Goal: Transaction & Acquisition: Purchase product/service

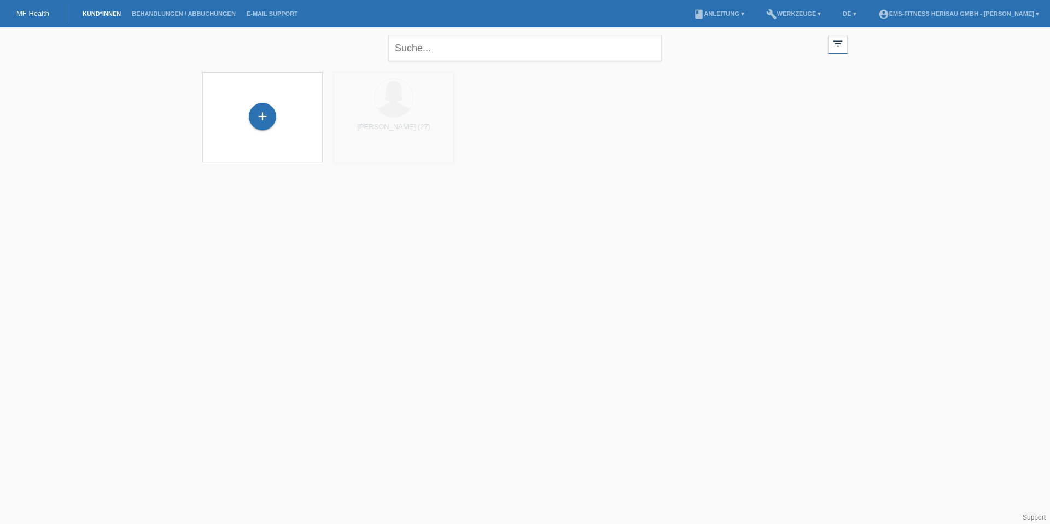
click at [439, 56] on input "text" at bounding box center [525, 49] width 274 height 26
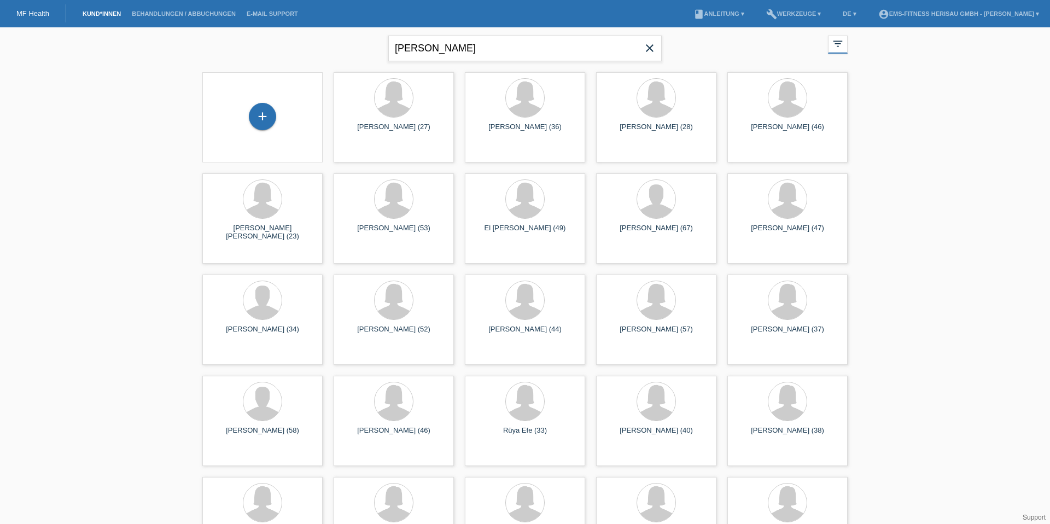
type input "ramona"
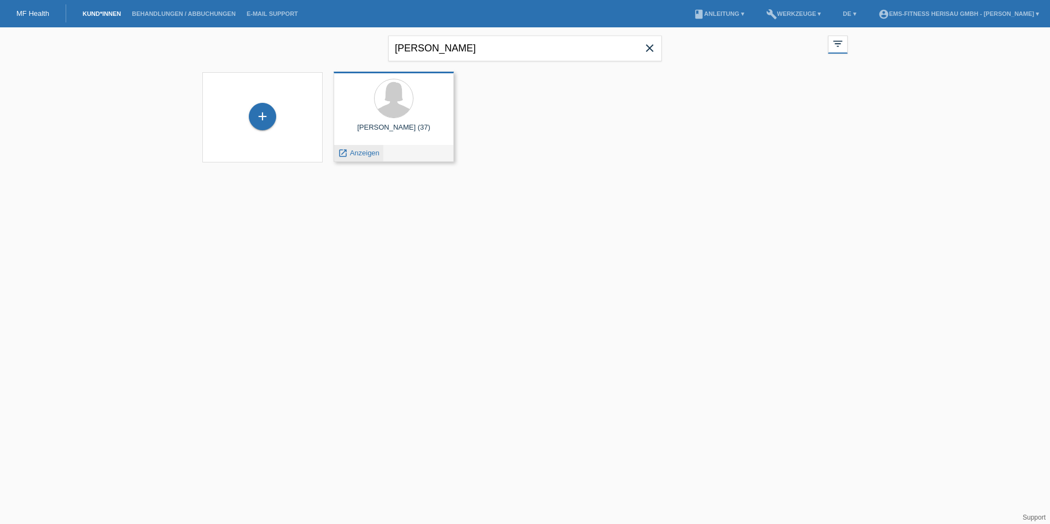
click at [361, 156] on span "Anzeigen" at bounding box center [365, 153] width 30 height 8
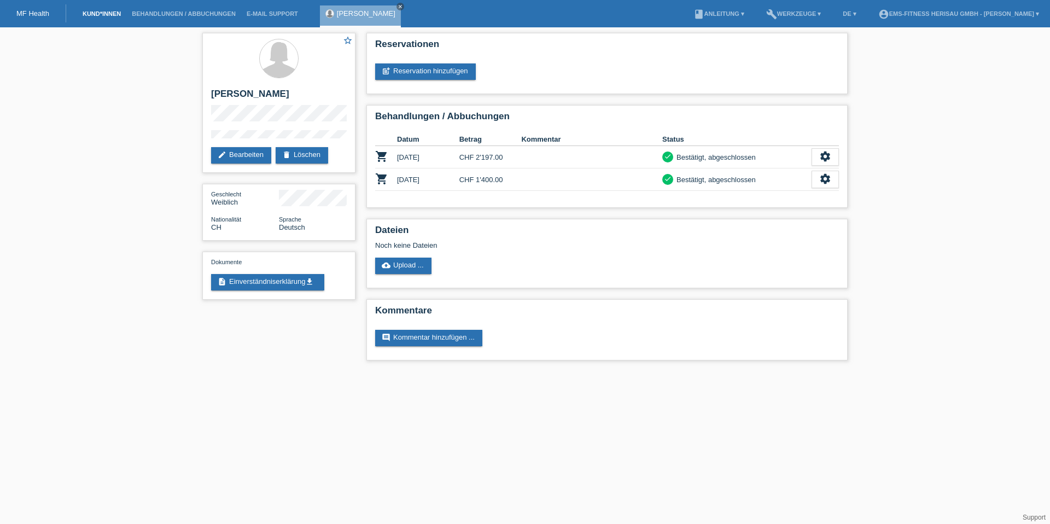
click at [91, 14] on link "Kund*innen" at bounding box center [101, 13] width 49 height 7
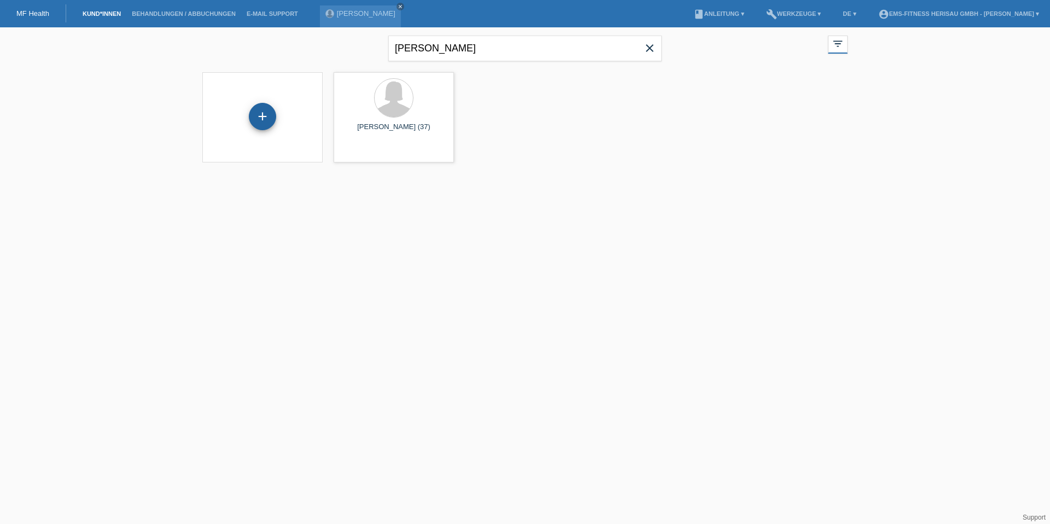
click at [268, 118] on div "+" at bounding box center [262, 116] width 27 height 27
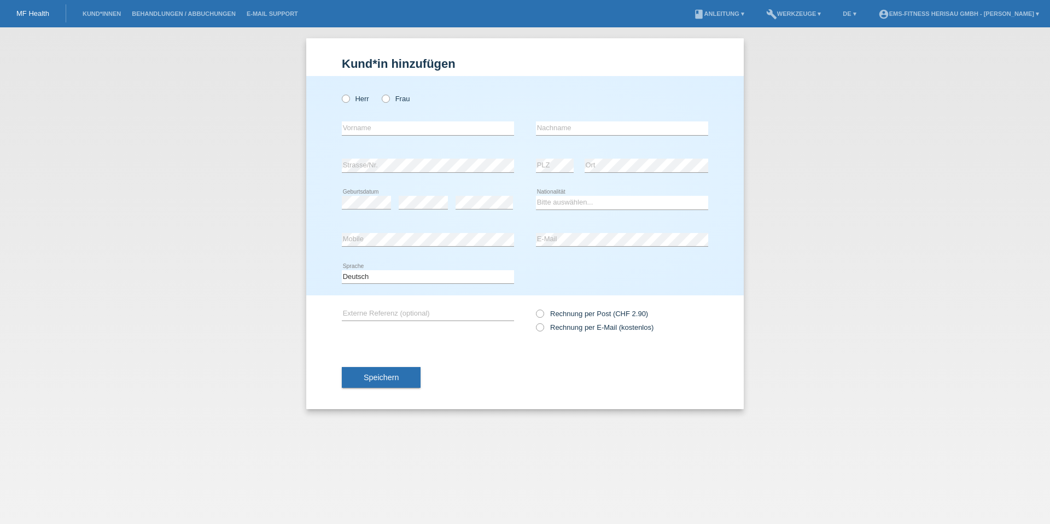
radio input "true"
click at [362, 101] on label "Herr" at bounding box center [355, 99] width 27 height 8
click at [349, 101] on input "Herr" at bounding box center [345, 98] width 7 height 7
radio input "true"
click at [380, 93] on icon at bounding box center [380, 93] width 0 height 0
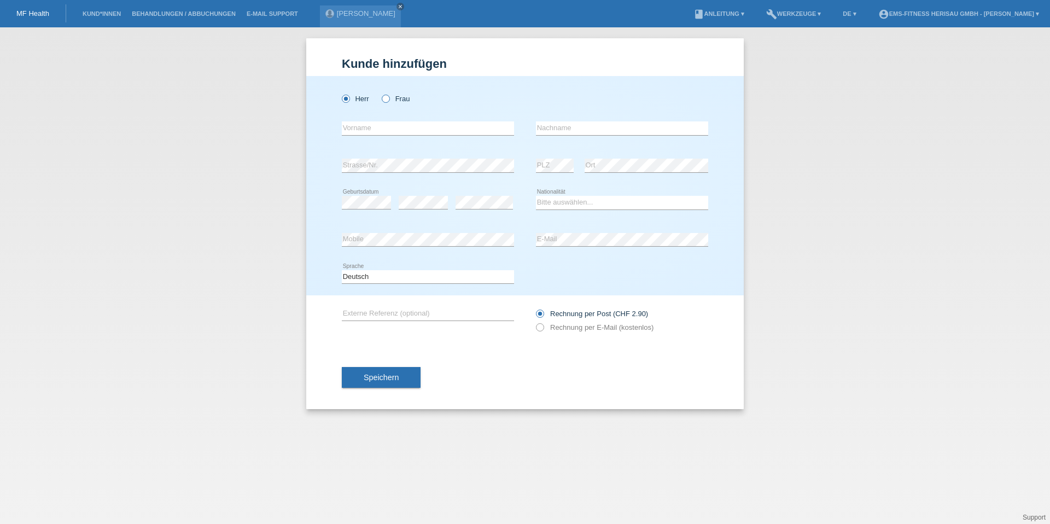
click at [385, 102] on input "Frau" at bounding box center [385, 98] width 7 height 7
radio input "true"
click at [383, 129] on input "text" at bounding box center [428, 128] width 172 height 14
type input "Priska"
click at [569, 124] on input "Rohnerq" at bounding box center [622, 128] width 172 height 14
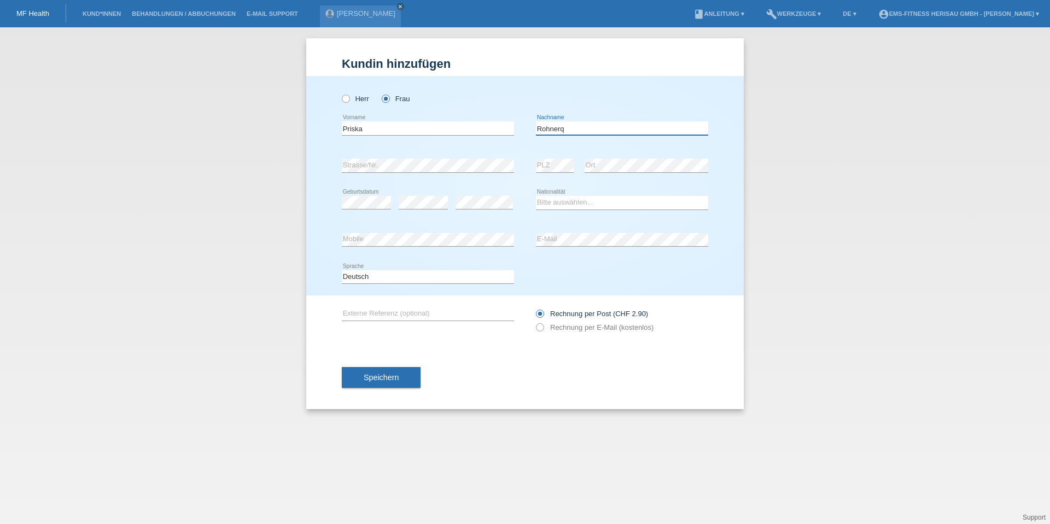
click at [572, 125] on input "Rohnerq" at bounding box center [622, 128] width 172 height 14
type input "Rohner"
select select "CH"
click at [555, 329] on label "Rechnung per E-Mail (kostenlos)" at bounding box center [595, 327] width 118 height 8
click at [543, 329] on input "Rechnung per E-Mail (kostenlos)" at bounding box center [539, 330] width 7 height 14
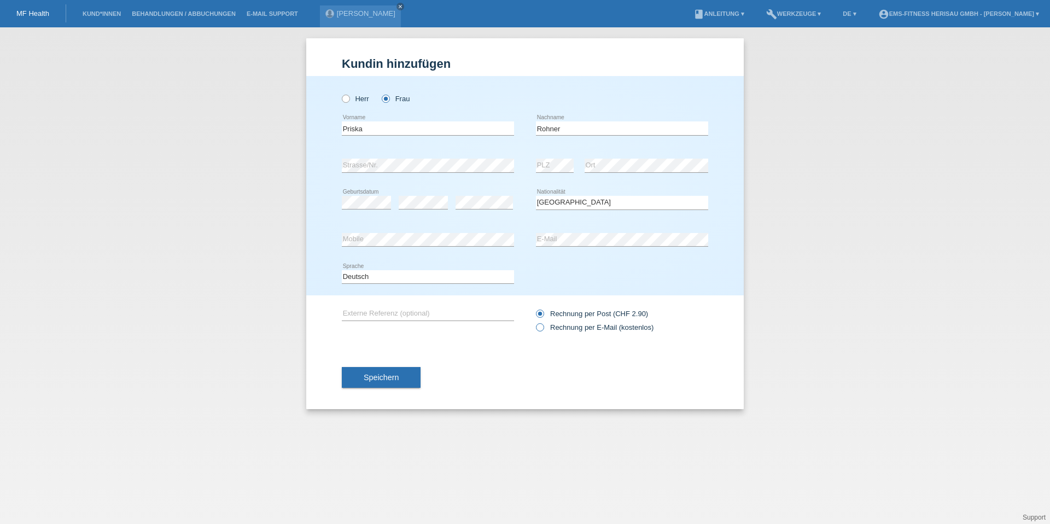
radio input "true"
click at [419, 382] on button "Speichern" at bounding box center [381, 377] width 79 height 21
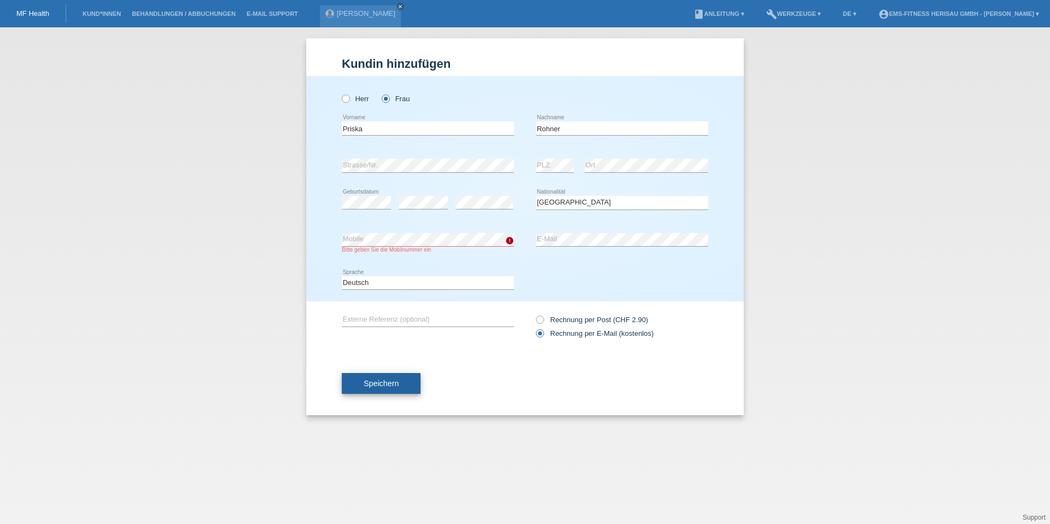
click at [385, 384] on span "Speichern" at bounding box center [381, 383] width 35 height 9
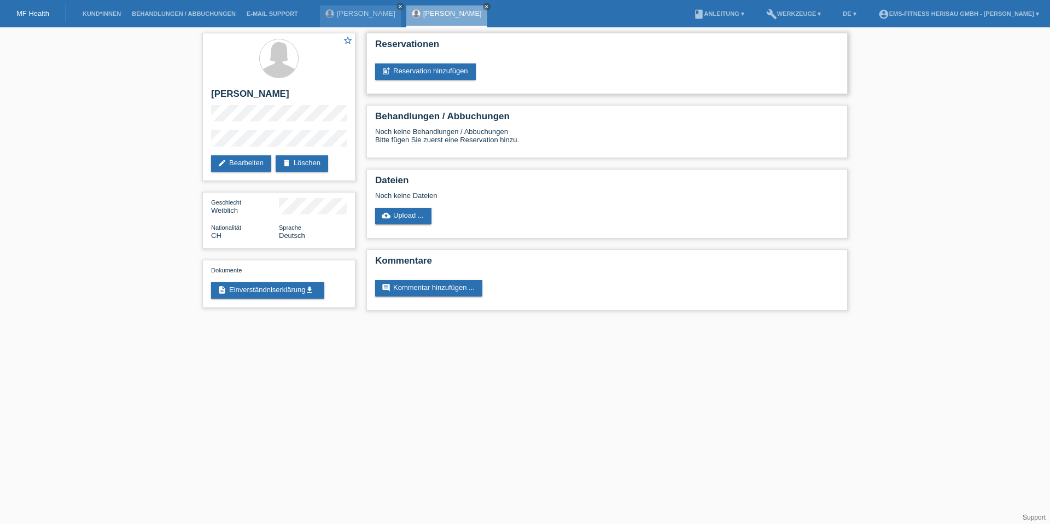
drag, startPoint x: 416, startPoint y: 88, endPoint x: 412, endPoint y: 80, distance: 8.1
click at [416, 88] on div "Reservationen post_add Reservation hinzufügen" at bounding box center [607, 63] width 481 height 61
click at [463, 73] on link "post_add Reservation hinzufügen" at bounding box center [425, 71] width 101 height 16
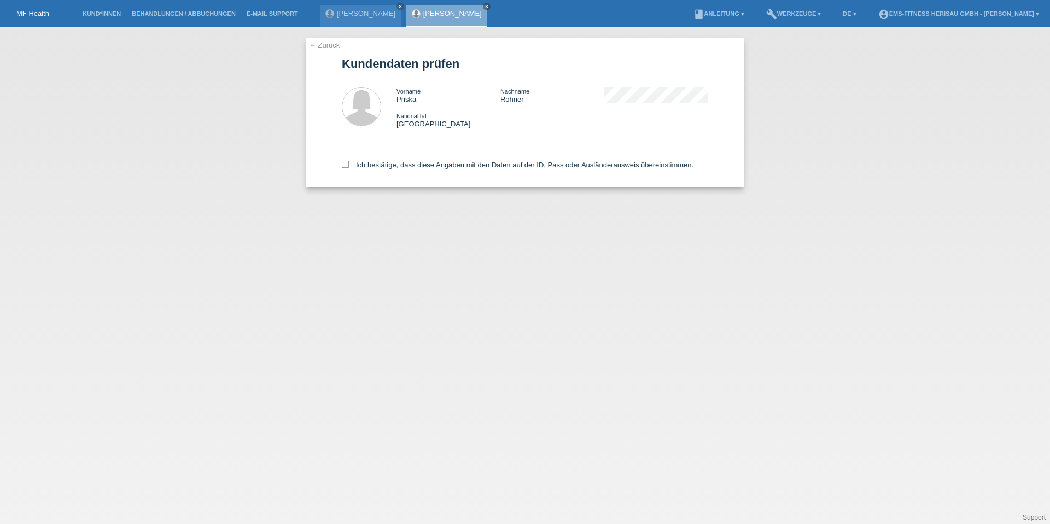
click at [474, 170] on div "Ich bestätige, dass diese Angaben mit den Daten auf der ID, Pass oder Ausländer…" at bounding box center [525, 163] width 367 height 48
click at [478, 163] on label "Ich bestätige, dass diese Angaben mit den Daten auf der ID, Pass oder Ausländer…" at bounding box center [518, 165] width 352 height 8
click at [349, 163] on input "Ich bestätige, dass diese Angaben mit den Daten auf der ID, Pass oder Ausländer…" at bounding box center [345, 164] width 7 height 7
checkbox input "true"
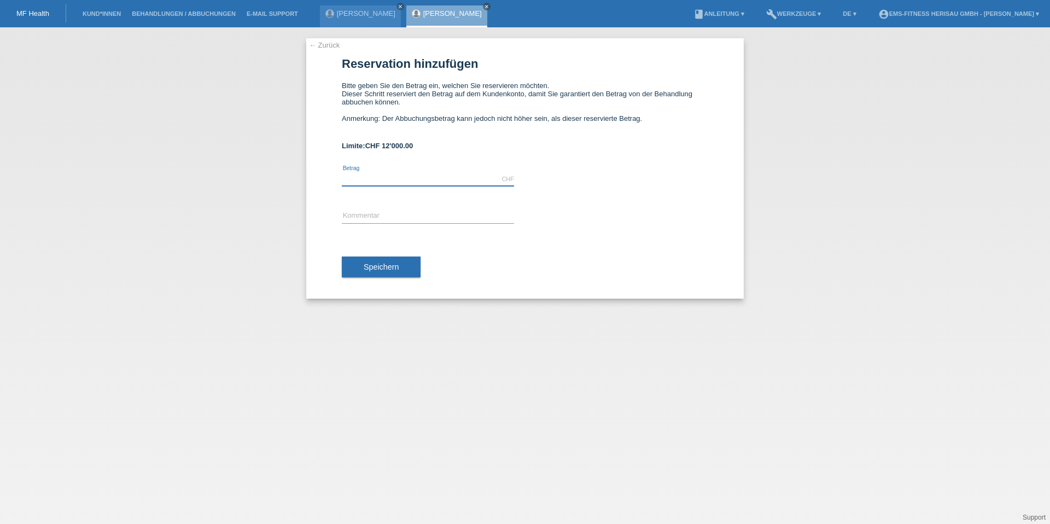
click at [408, 175] on input "text" at bounding box center [428, 179] width 172 height 14
type input "2356.90"
click at [400, 219] on input "text" at bounding box center [428, 217] width 172 height 14
click at [457, 216] on input "EMS Körperformen Herisau Automatische 12 Monats-Abo verlängerung" at bounding box center [428, 217] width 172 height 14
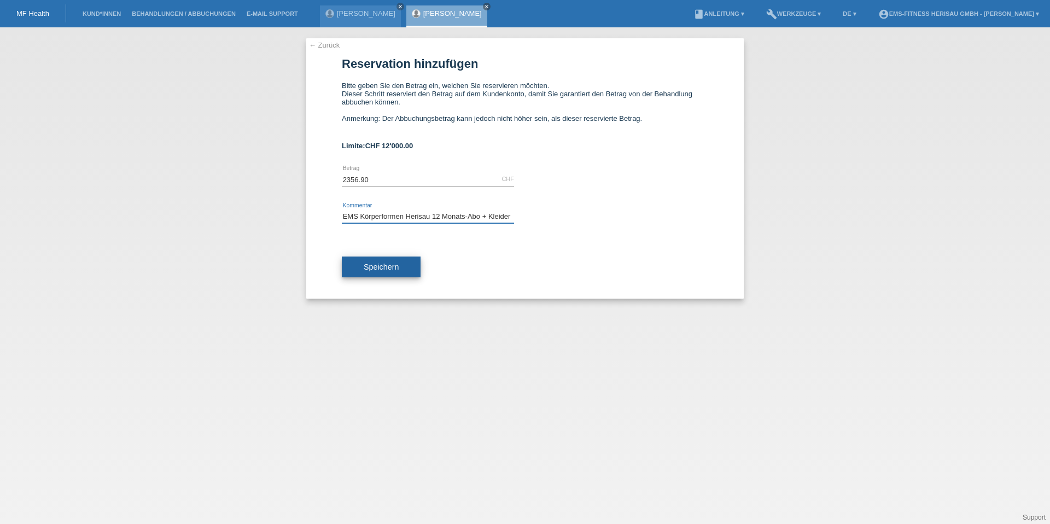
type input "EMS Körperformen Herisau 12 Monats-Abo + Kleider"
click at [391, 277] on button "Speichern" at bounding box center [381, 267] width 79 height 21
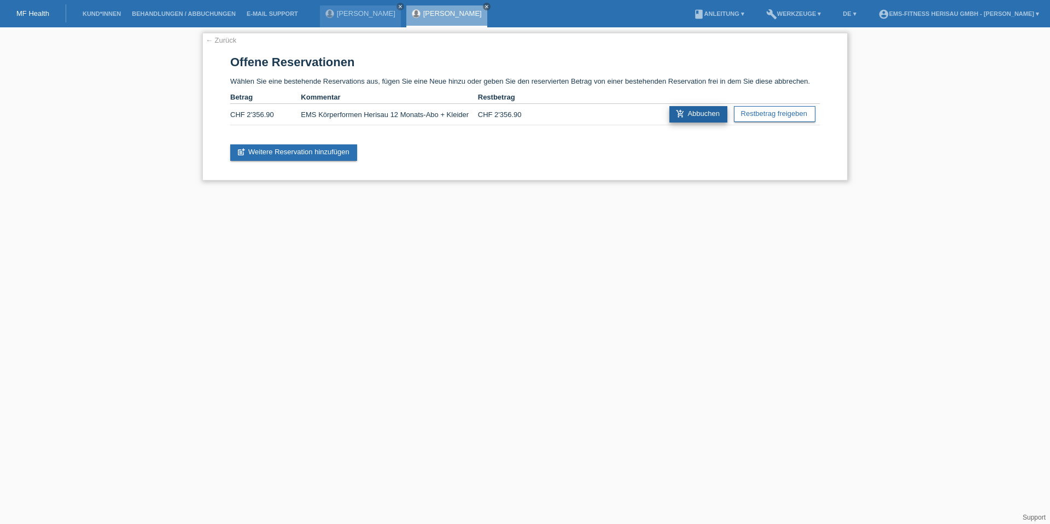
click at [686, 115] on link "add_shopping_cart Abbuchen" at bounding box center [699, 114] width 58 height 16
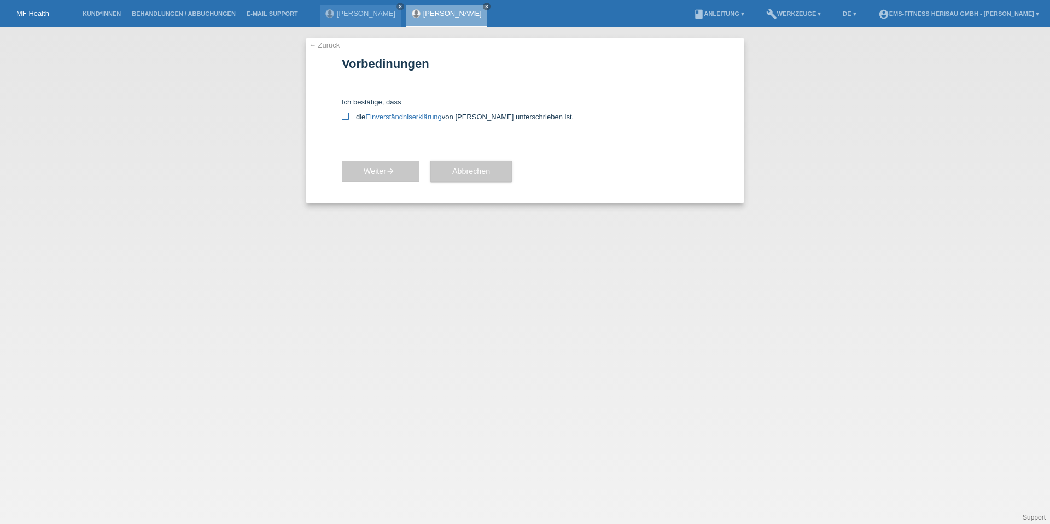
click at [345, 113] on icon at bounding box center [345, 116] width 7 height 7
click at [345, 113] on input "die Einverständniserklärung von der Kundin unterschrieben ist." at bounding box center [345, 116] width 7 height 7
checkbox input "true"
click at [361, 169] on button "Weiter arrow_forward" at bounding box center [381, 171] width 78 height 21
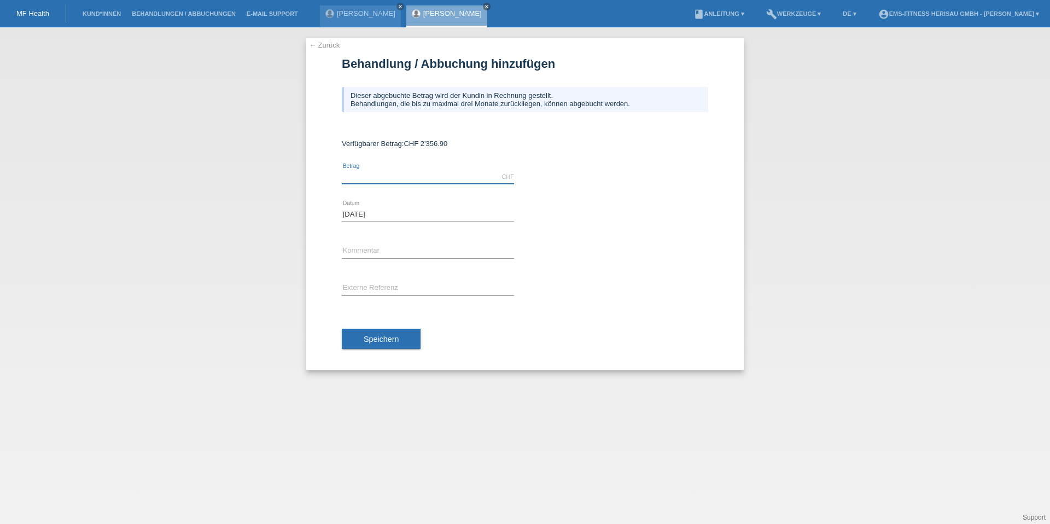
click at [452, 177] on input "text" at bounding box center [428, 177] width 172 height 14
type input "2356.90"
click at [390, 333] on button "Speichern" at bounding box center [381, 339] width 79 height 21
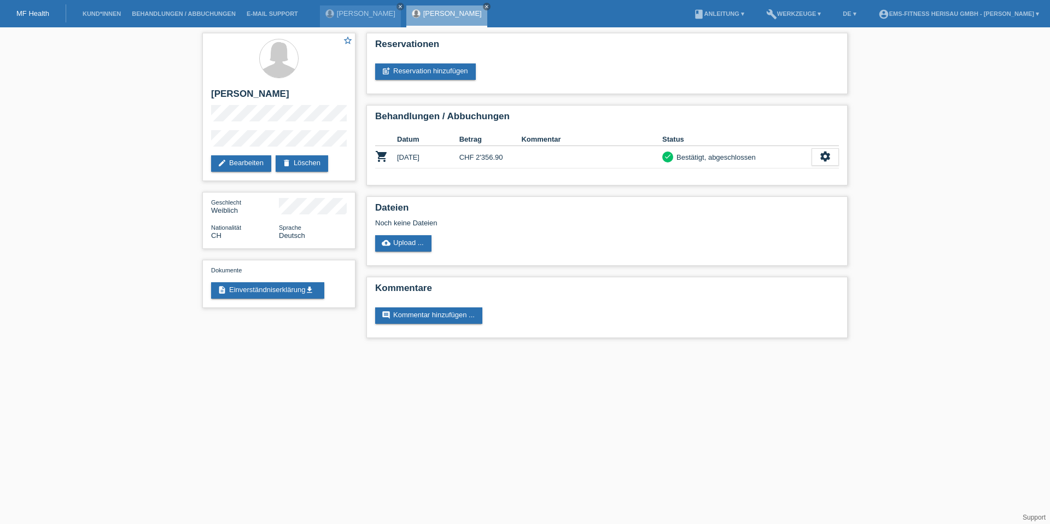
click at [471, 198] on div "Dateien Noch keine Dateien cloud_upload Upload ..." at bounding box center [607, 230] width 481 height 69
